Goal: Information Seeking & Learning: Learn about a topic

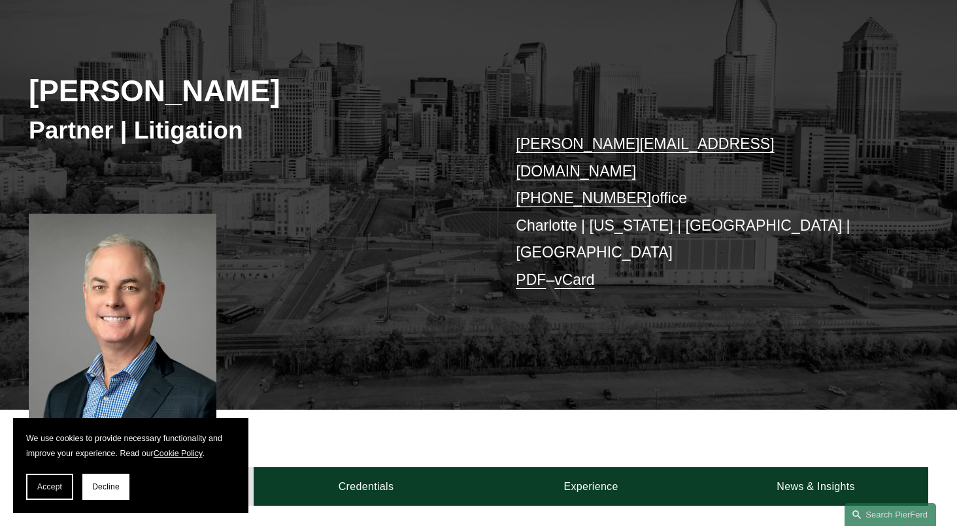
scroll to position [148, 0]
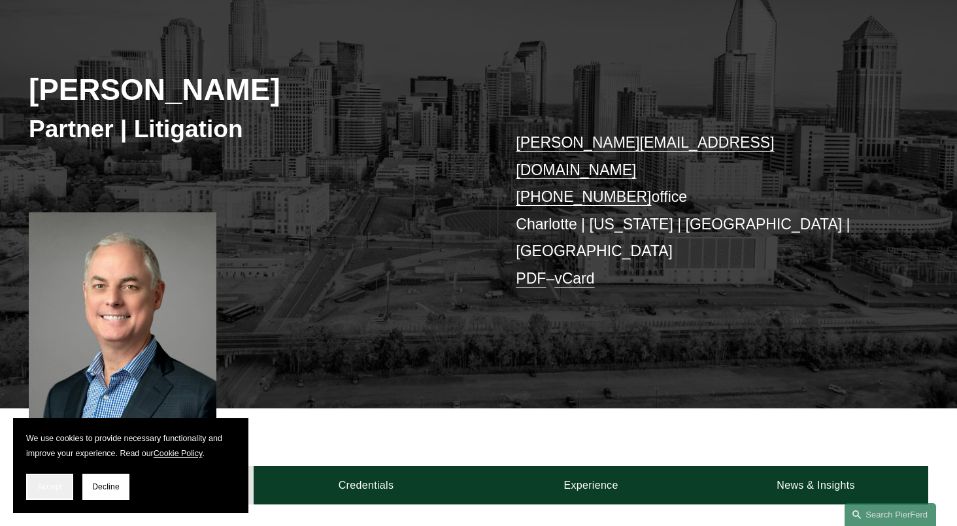
click at [60, 488] on span "Accept" at bounding box center [49, 487] width 25 height 9
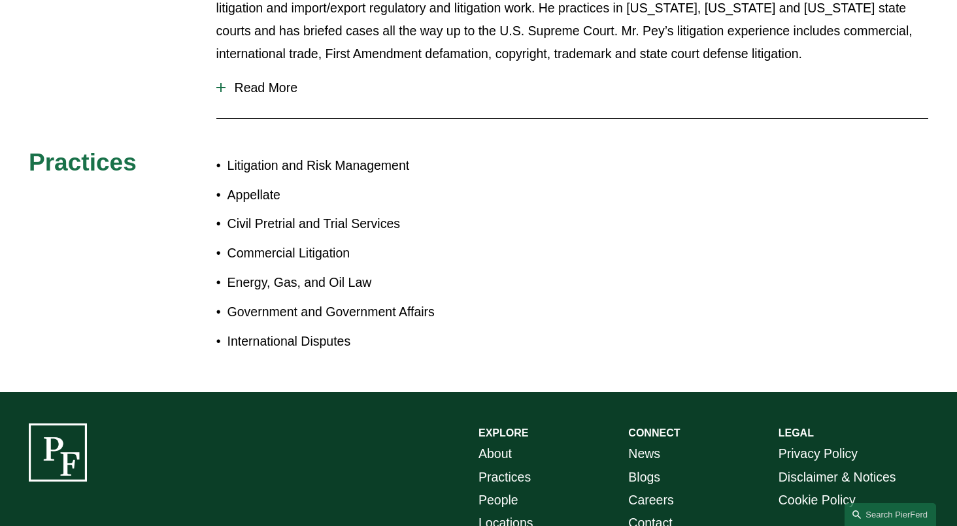
scroll to position [716, 0]
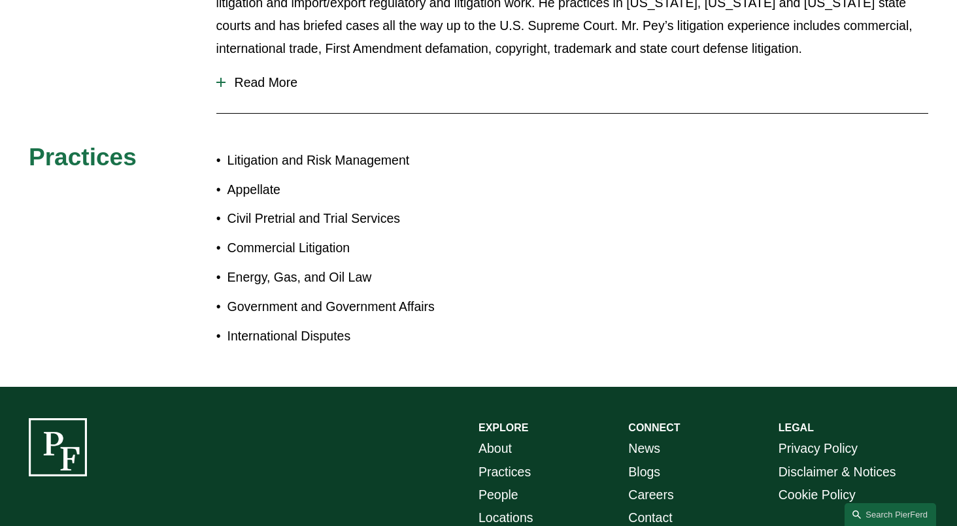
click at [324, 207] on p "Civil Pretrial and Trial Services" at bounding box center [353, 218] width 251 height 23
click at [287, 237] on p "Commercial Litigation" at bounding box center [353, 248] width 251 height 23
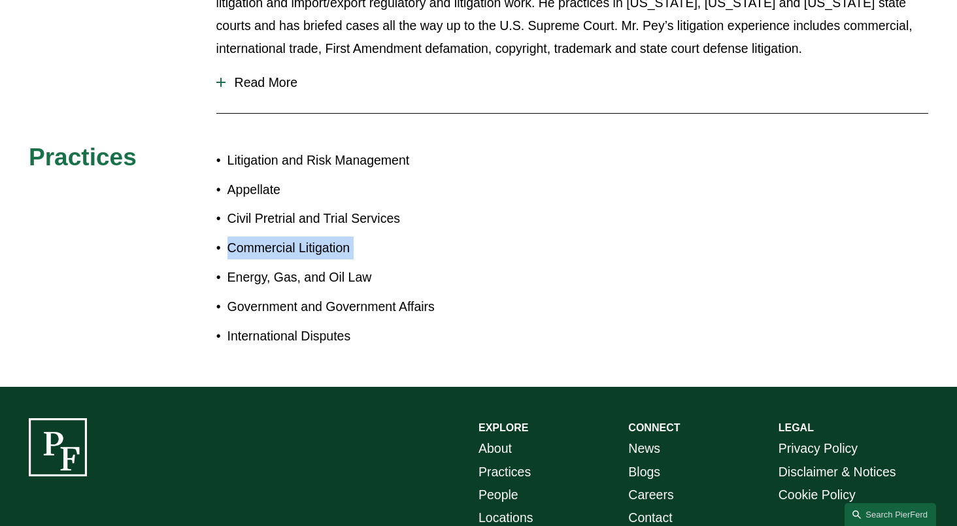
click at [287, 237] on p "Commercial Litigation" at bounding box center [353, 248] width 251 height 23
click at [265, 266] on p "Energy, Gas, and Oil Law" at bounding box center [353, 277] width 251 height 23
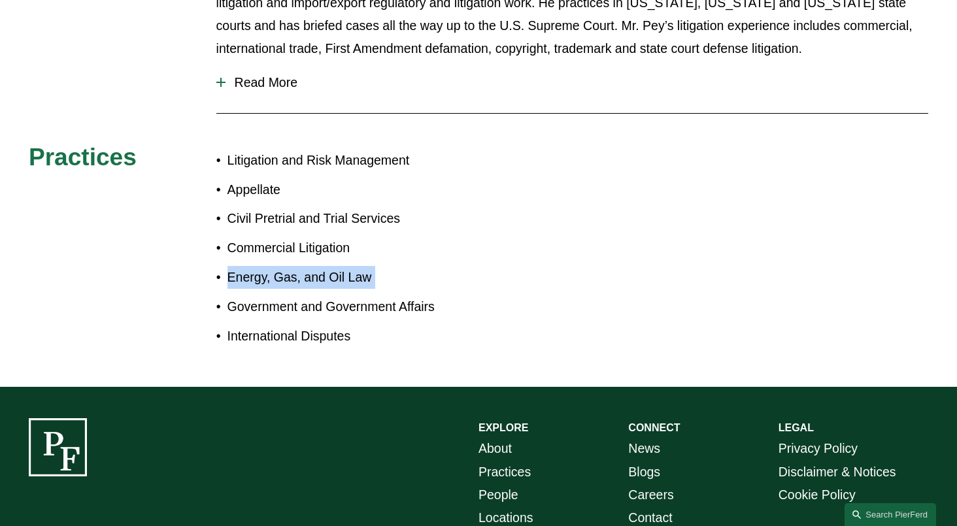
click at [265, 266] on p "Energy, Gas, and Oil Law" at bounding box center [353, 277] width 251 height 23
